Goal: Use online tool/utility: Use online tool/utility

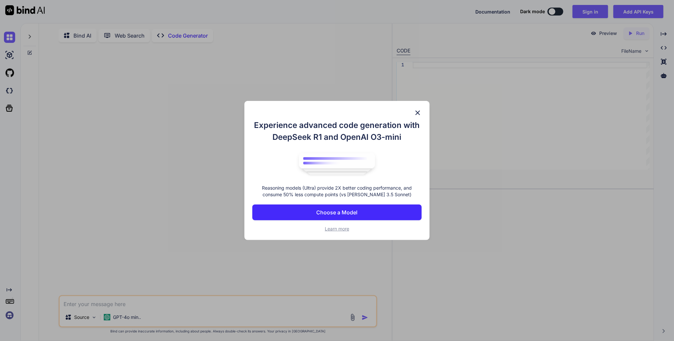
click at [417, 115] on img at bounding box center [418, 113] width 8 height 8
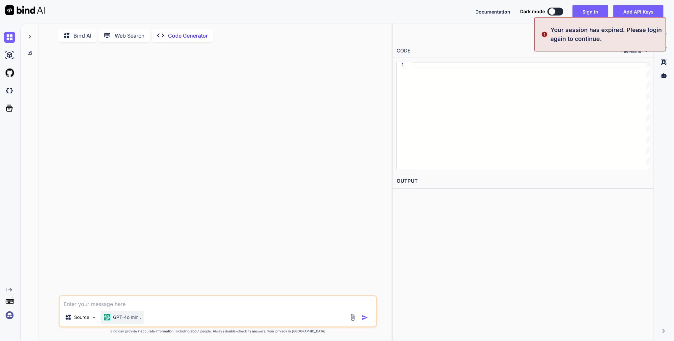
click at [133, 320] on p "GPT-4o min.." at bounding box center [127, 317] width 28 height 7
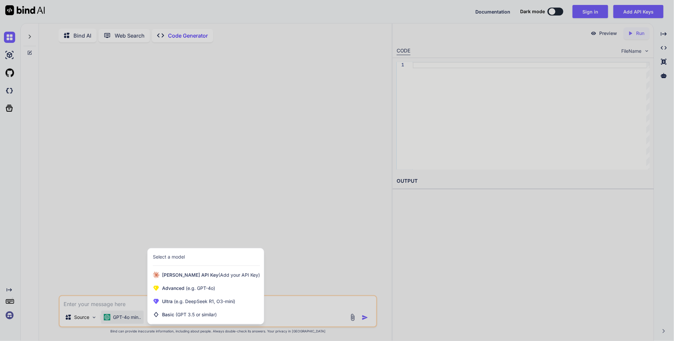
click at [181, 150] on div at bounding box center [337, 170] width 674 height 341
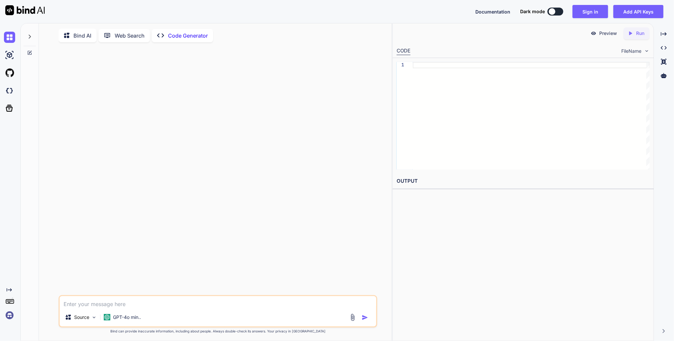
click at [207, 33] on p "Code Generator" at bounding box center [188, 36] width 40 height 8
type textarea "x"
click at [446, 96] on div at bounding box center [531, 115] width 237 height 107
click at [468, 271] on div "Preview Created with Pixso. Run CODE FileName 1 OUTPUT" at bounding box center [523, 182] width 262 height 318
click at [189, 301] on textarea at bounding box center [218, 302] width 317 height 12
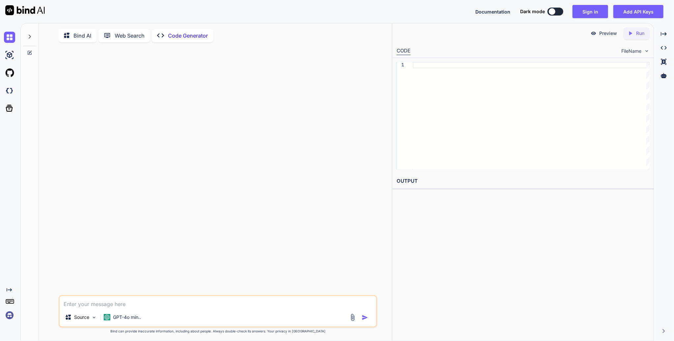
type textarea "P"
type textarea "x"
type textarea "Pl"
type textarea "x"
type textarea "Ple"
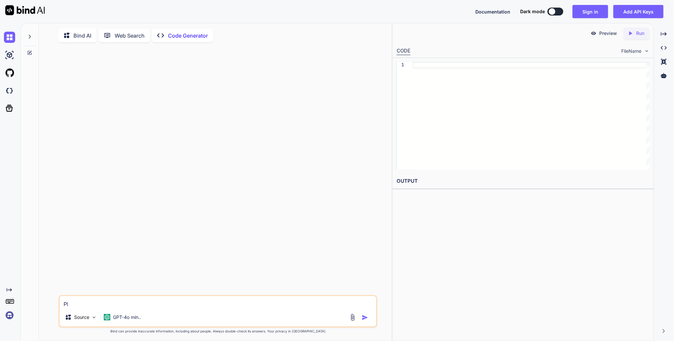
type textarea "x"
type textarea "Plea"
type textarea "x"
type textarea "Pleas"
type textarea "x"
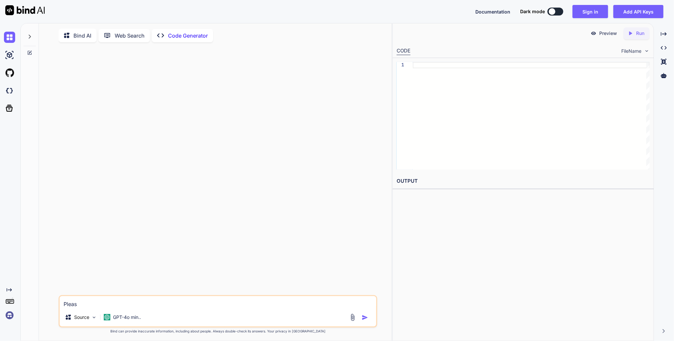
type textarea "Please"
type textarea "x"
type textarea "Please"
type textarea "x"
type textarea "Please c"
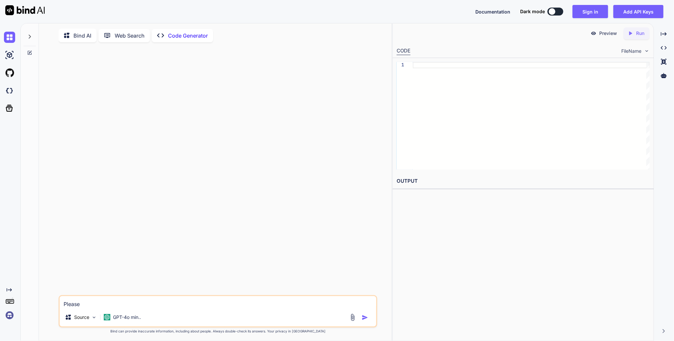
type textarea "x"
type textarea "Please cr"
type textarea "x"
type textarea "Please cre"
type textarea "x"
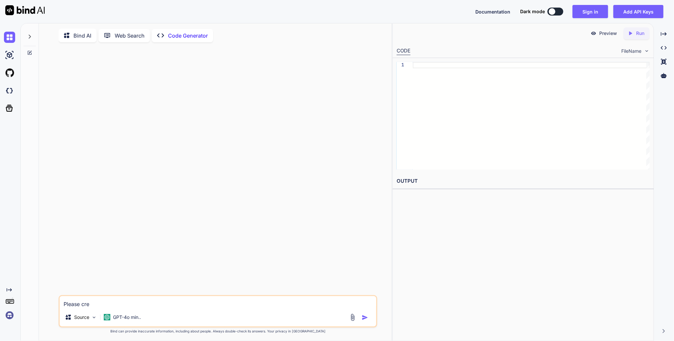
type textarea "Please crea"
type textarea "x"
type textarea "Please creat"
type textarea "x"
type textarea "Please create"
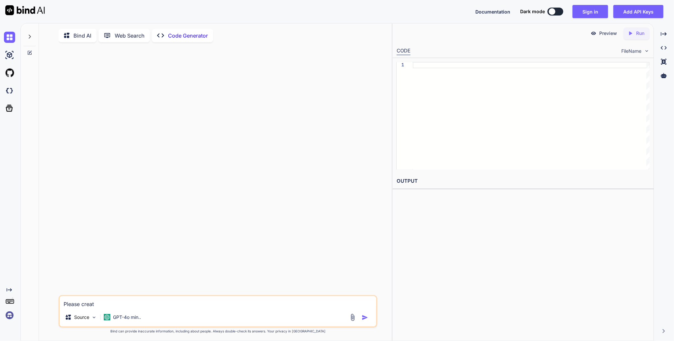
type textarea "x"
type textarea "Please create"
type textarea "x"
type textarea "Please create a"
type textarea "x"
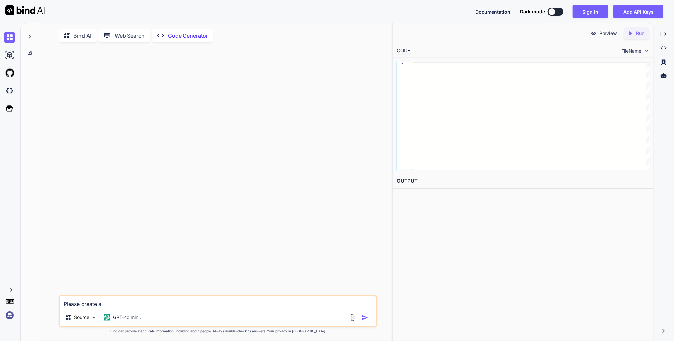
type textarea "Please create a"
type textarea "x"
type textarea "Please create a s"
type textarea "x"
type textarea "Please create a si"
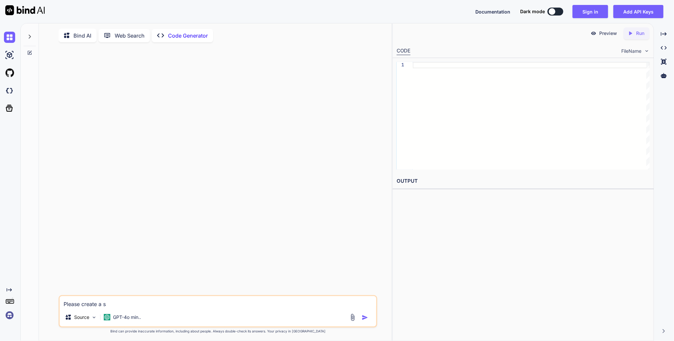
type textarea "x"
type textarea "Please create a sim"
type textarea "x"
type textarea "Please create a simp"
type textarea "x"
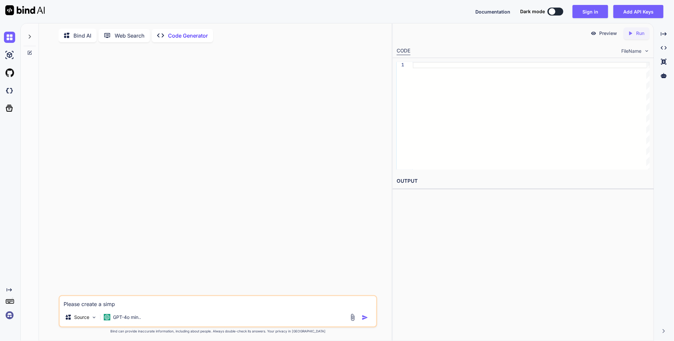
type textarea "Please create a simpl"
type textarea "x"
type textarea "Please create a simply"
type textarea "x"
type textarea "Please create a simply"
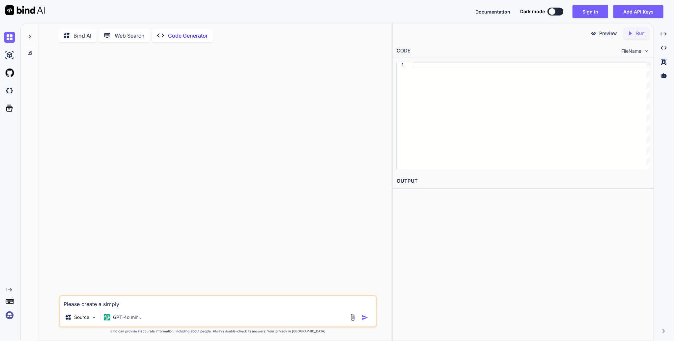
type textarea "x"
type textarea "Please create a simply"
type textarea "x"
type textarea "Please create a simpl"
type textarea "x"
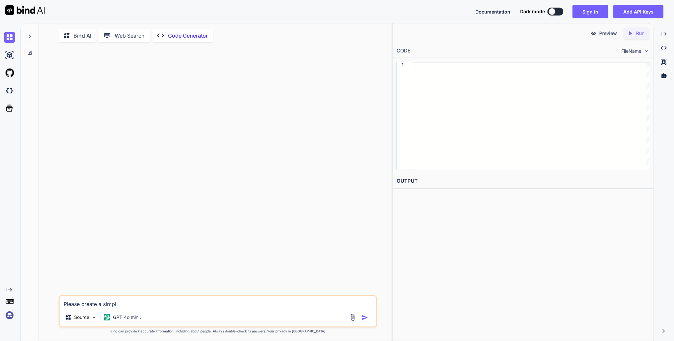
type textarea "Please create a simple"
type textarea "x"
type textarea "Please create a simple"
type textarea "x"
type textarea "Please create a simple c"
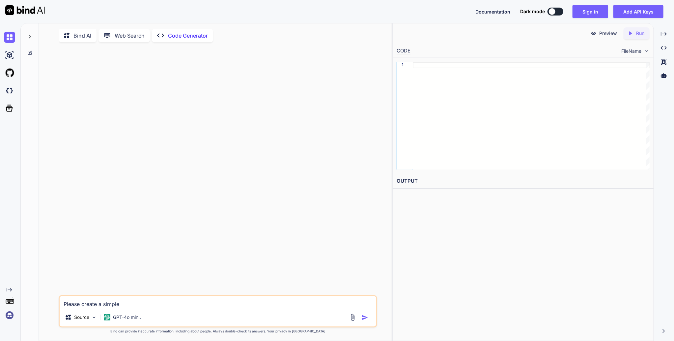
type textarea "x"
type textarea "Please create a simple ca"
type textarea "x"
type textarea "Please create a simple cal"
type textarea "x"
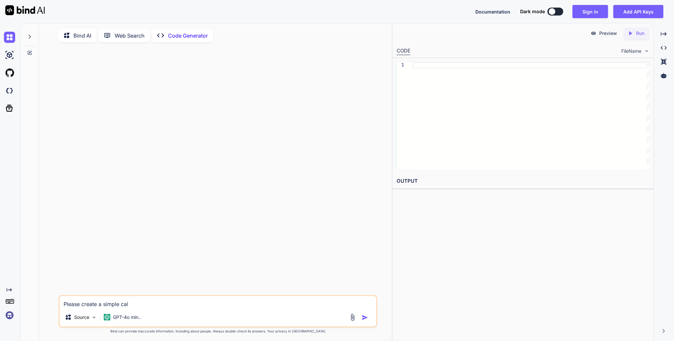
type textarea "Please create a simple calc"
type textarea "x"
type textarea "Please create a simple calcu"
type textarea "x"
type textarea "Please create a simple calcul"
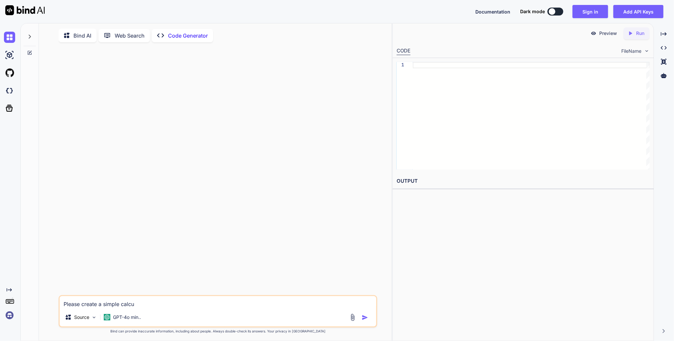
type textarea "x"
type textarea "Please create a simple calcula"
type textarea "x"
type textarea "Please create a simple calcular"
type textarea "x"
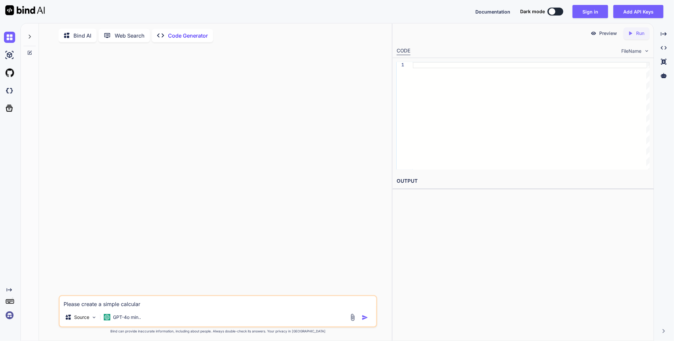
type textarea "Please create a simple calcular"
